Goal: Information Seeking & Learning: Compare options

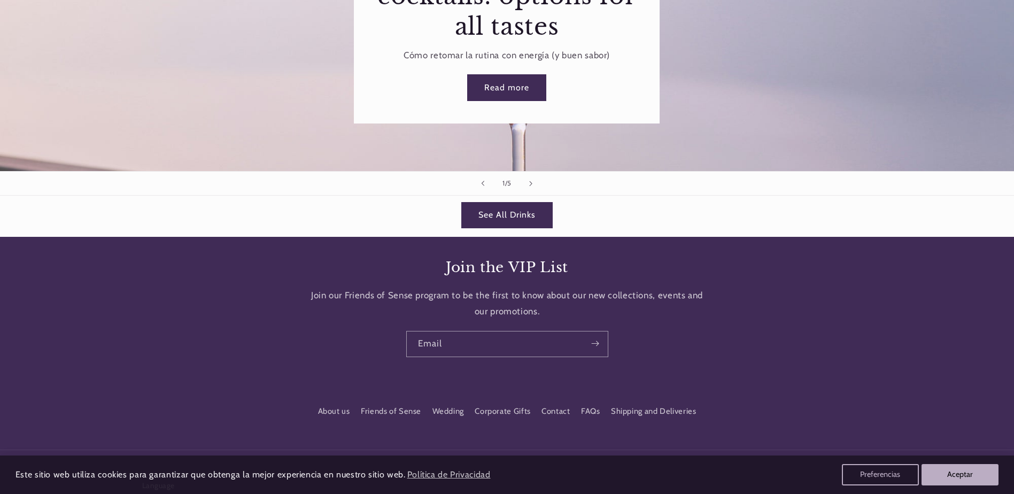
scroll to position [1443, 0]
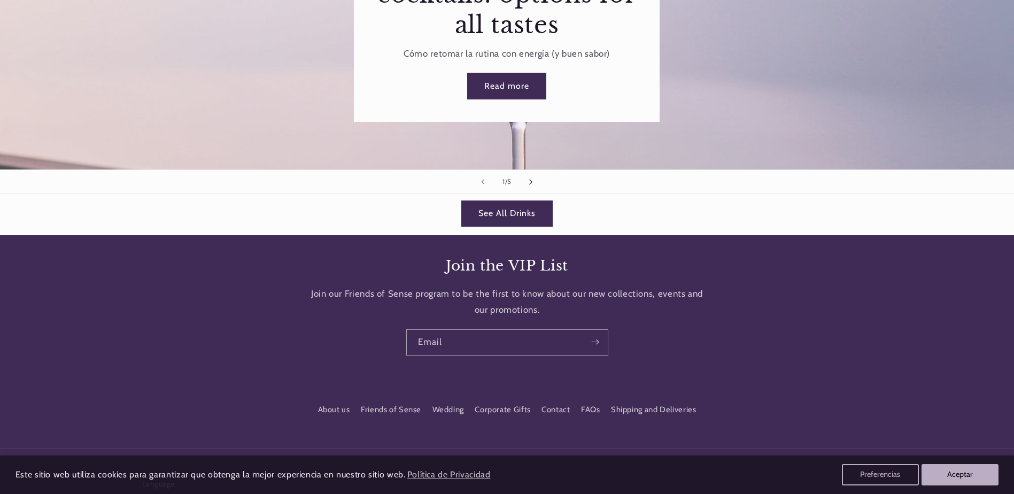
click at [529, 178] on icon "Next slide" at bounding box center [531, 181] width 4 height 6
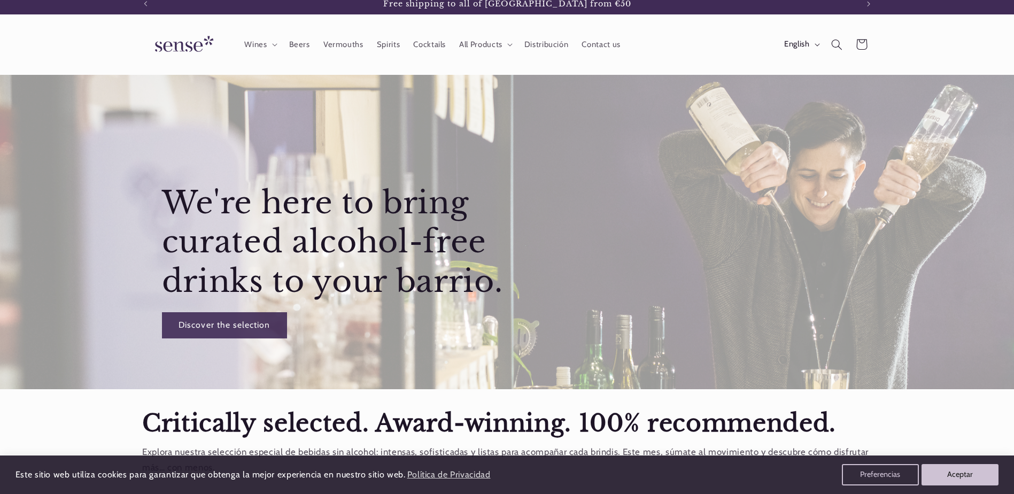
scroll to position [0, 0]
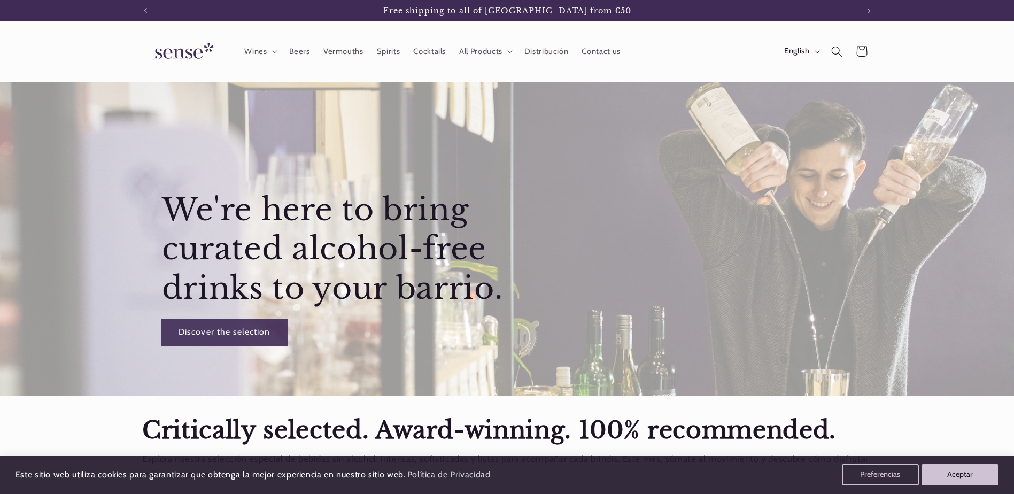
click at [195, 331] on link "Discover the selection" at bounding box center [224, 332] width 125 height 26
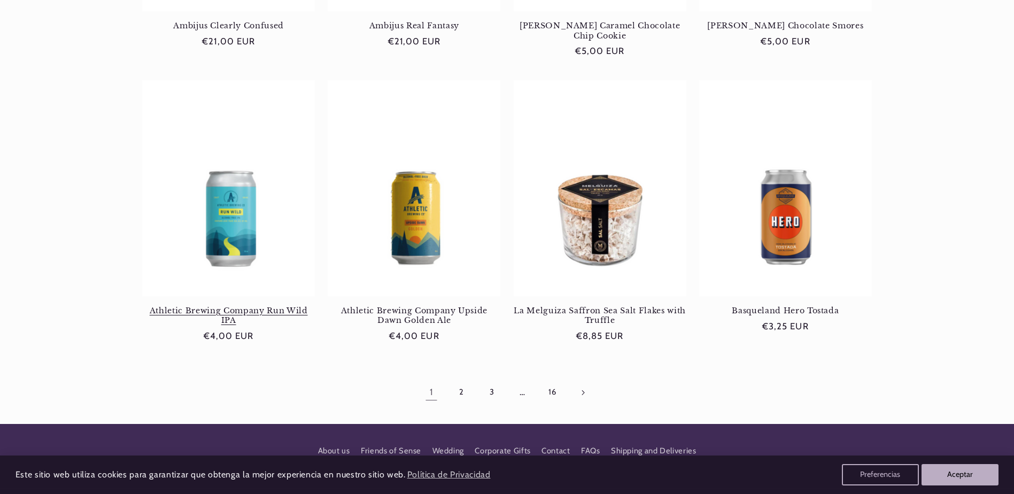
scroll to position [962, 0]
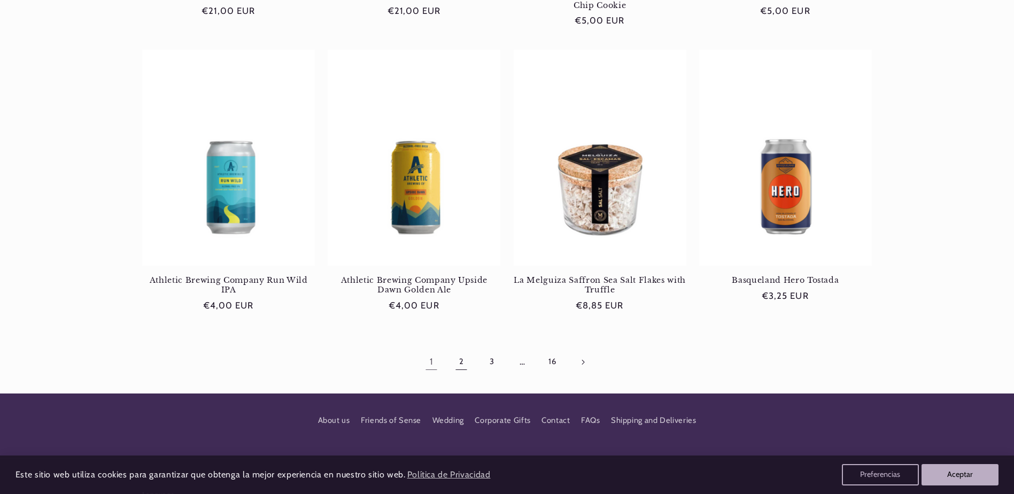
click at [458, 361] on link "2" at bounding box center [461, 361] width 25 height 25
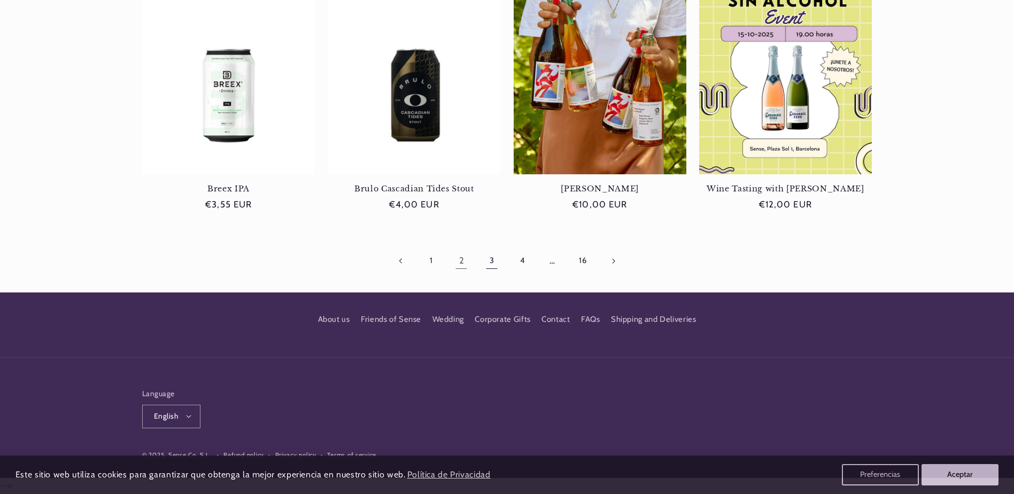
scroll to position [0, 712]
click at [490, 265] on link "3" at bounding box center [491, 260] width 25 height 25
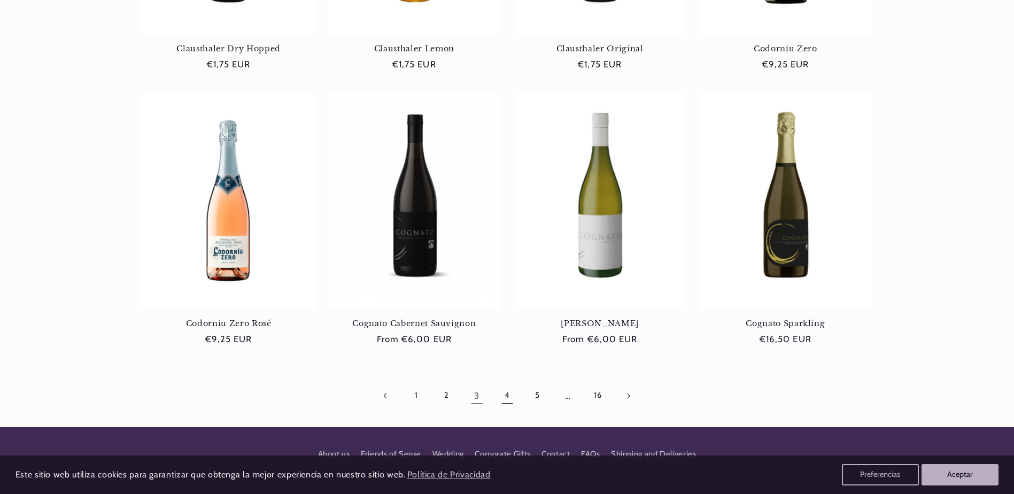
scroll to position [0, 712]
click at [507, 393] on link "4" at bounding box center [506, 395] width 25 height 25
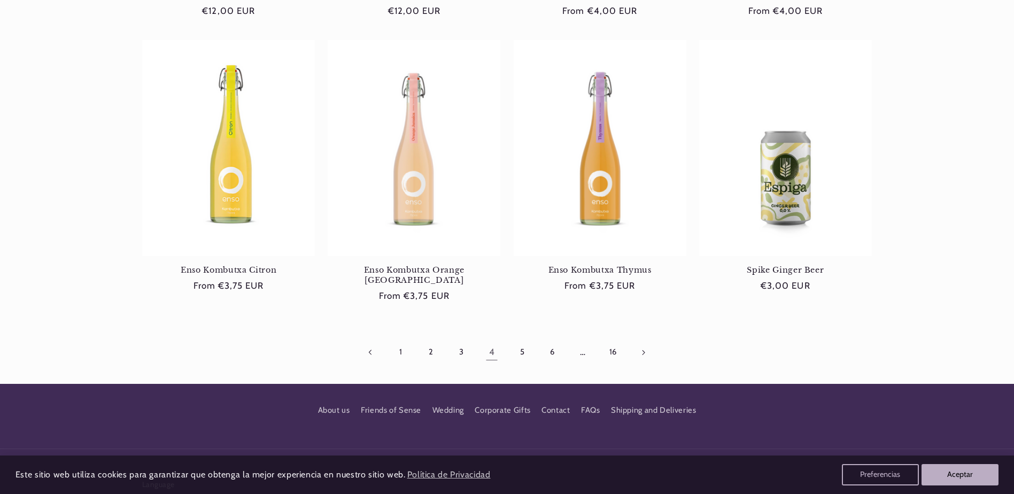
scroll to position [1015, 0]
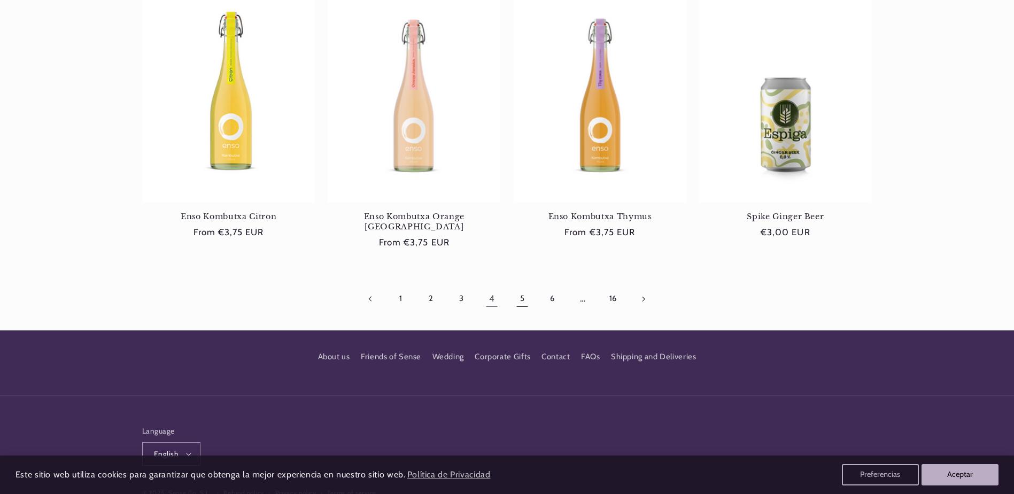
click at [520, 287] on link "5" at bounding box center [522, 298] width 25 height 25
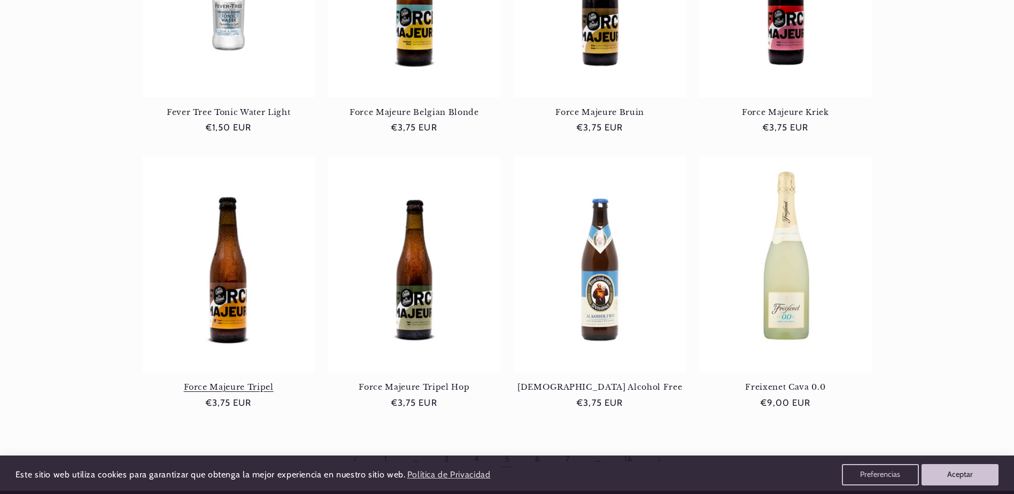
scroll to position [1015, 0]
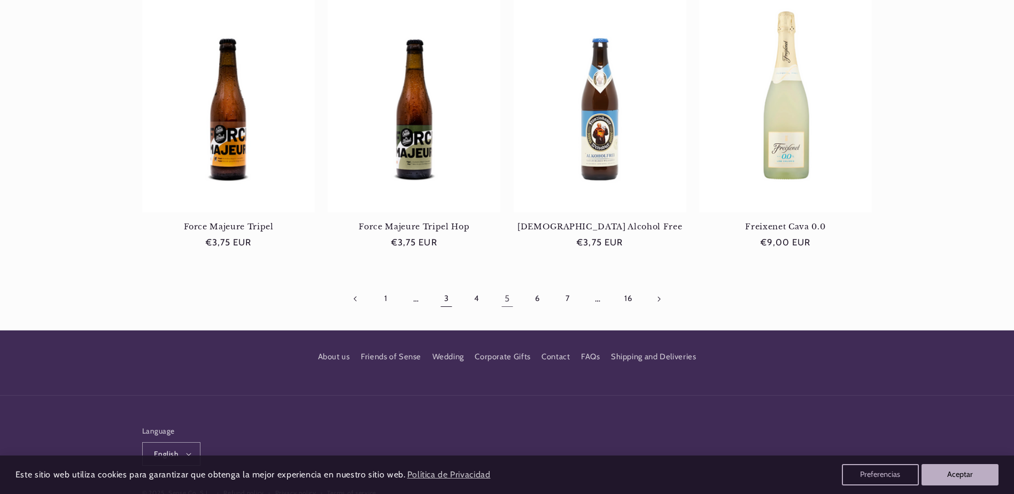
click at [448, 296] on link "3" at bounding box center [446, 298] width 25 height 25
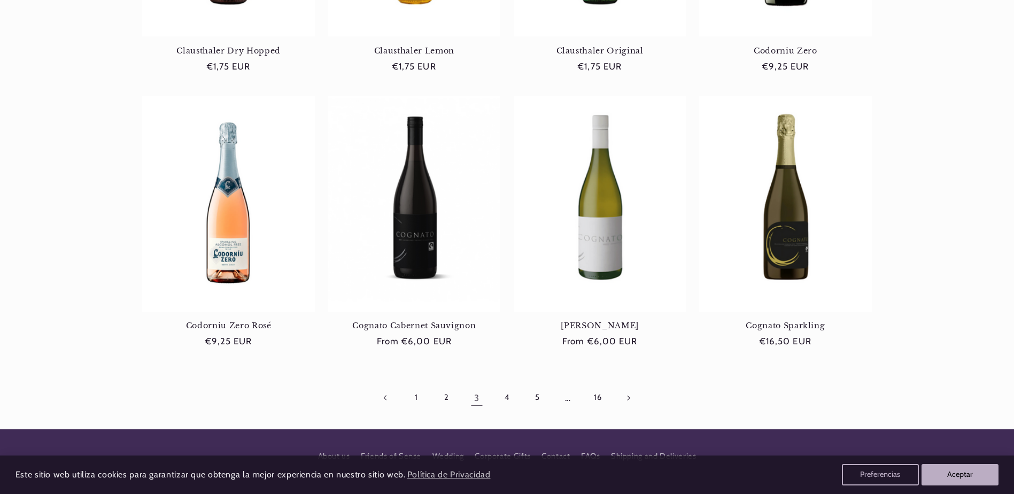
scroll to position [908, 0]
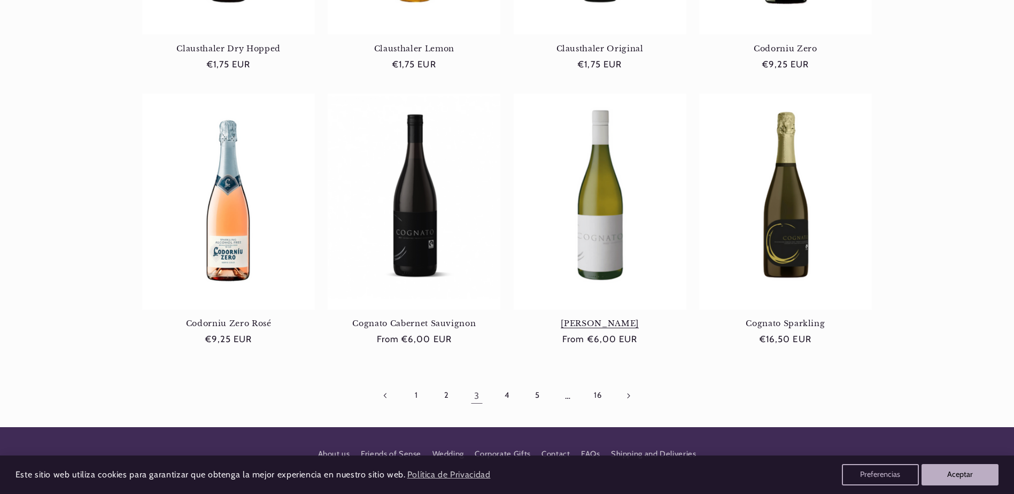
click at [619, 320] on link "[PERSON_NAME]" at bounding box center [599, 323] width 173 height 10
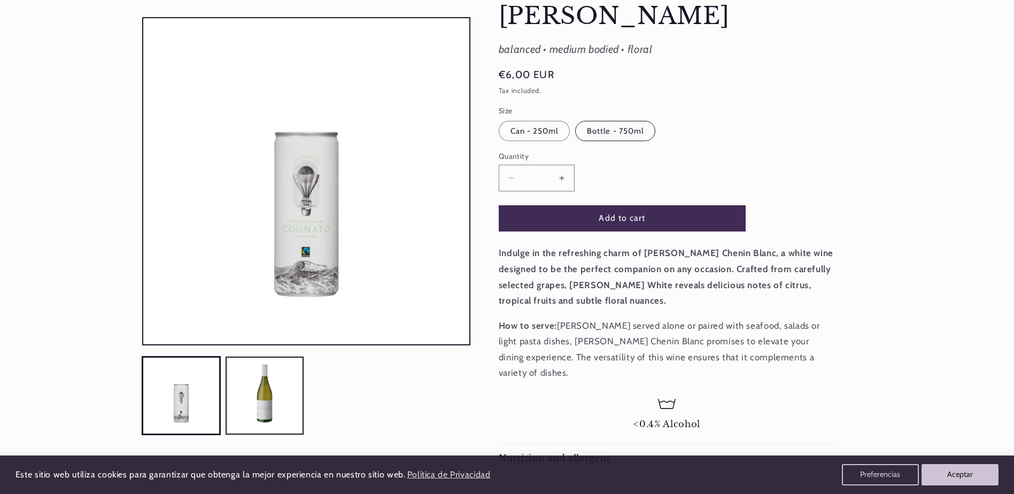
scroll to position [0, 712]
click at [627, 128] on label "Bottle - 750ml Variant sold out or unavailable" at bounding box center [615, 131] width 80 height 20
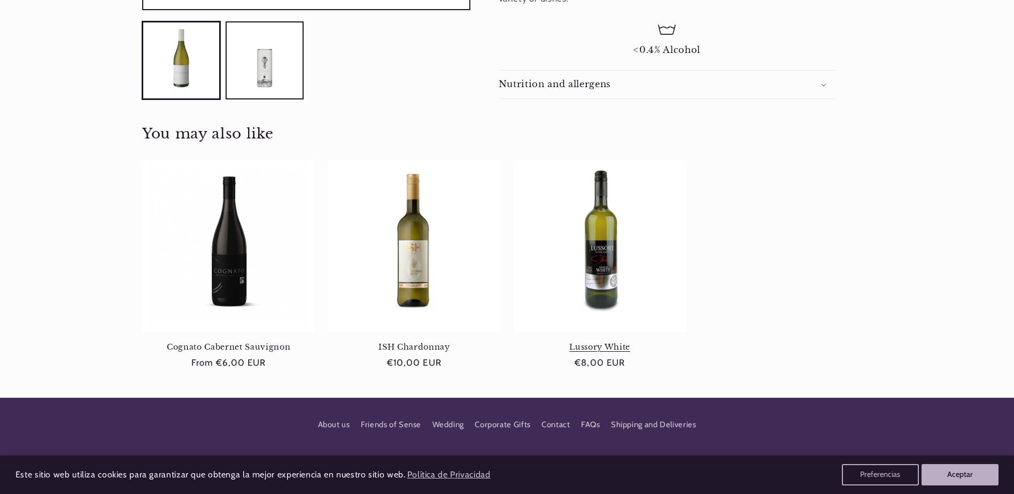
click at [594, 342] on link "Lussory White" at bounding box center [599, 347] width 173 height 10
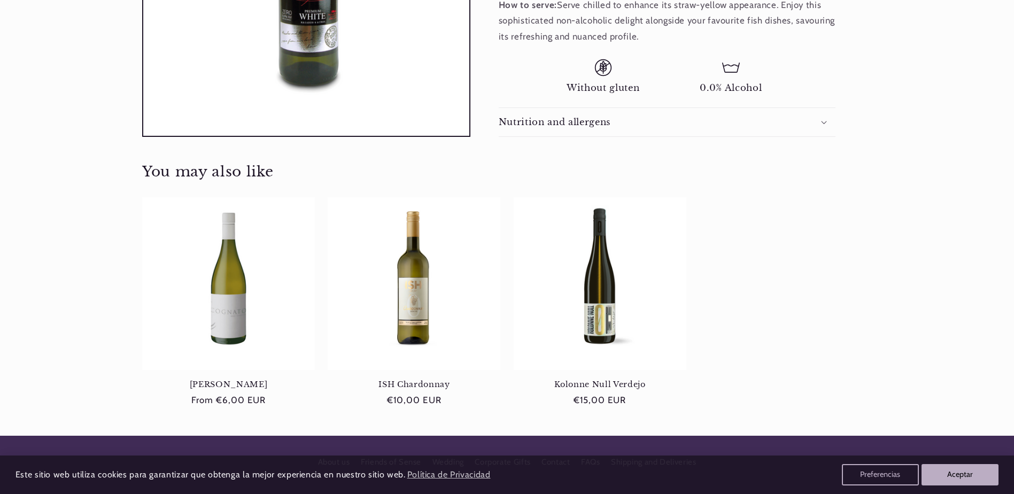
scroll to position [0, 712]
click at [256, 379] on link "[PERSON_NAME]" at bounding box center [228, 384] width 173 height 10
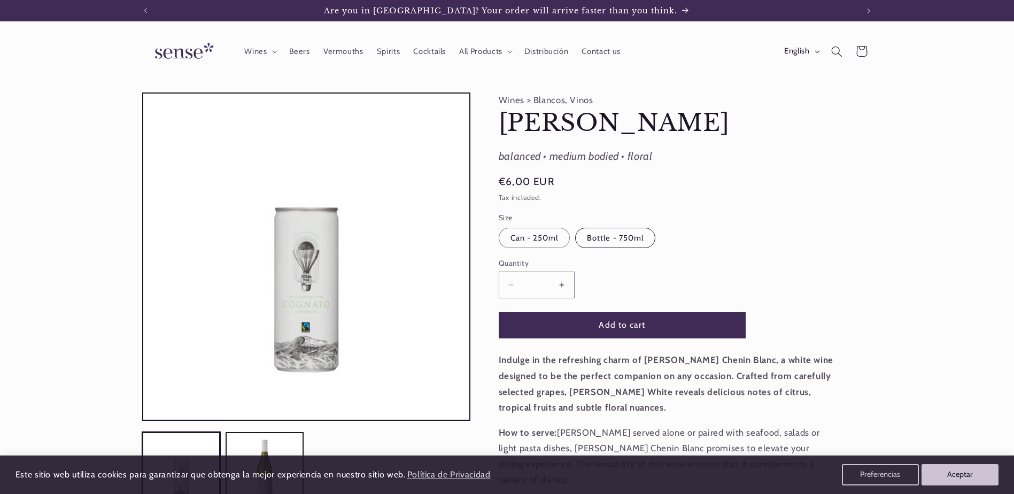
click at [633, 238] on label "Bottle - 750ml Variant sold out or unavailable" at bounding box center [615, 238] width 80 height 20
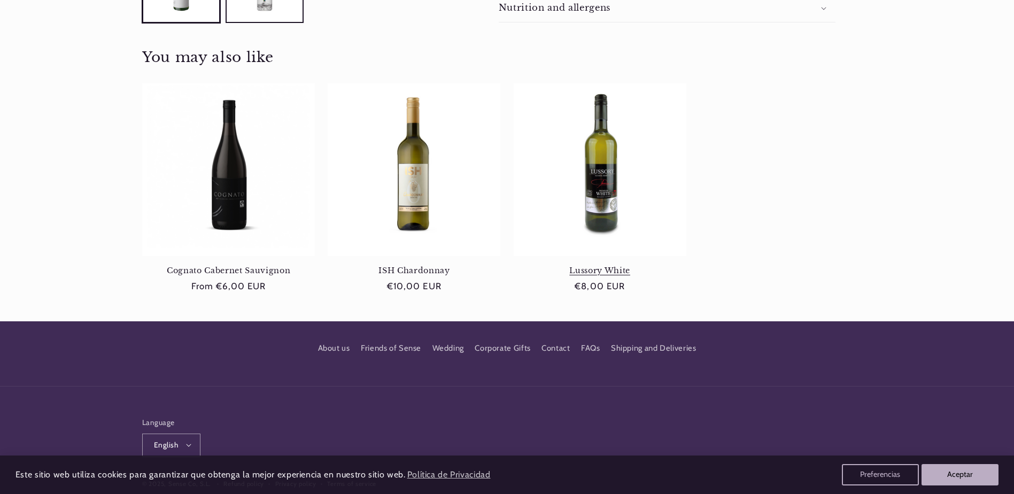
scroll to position [570, 0]
